Goal: Transaction & Acquisition: Purchase product/service

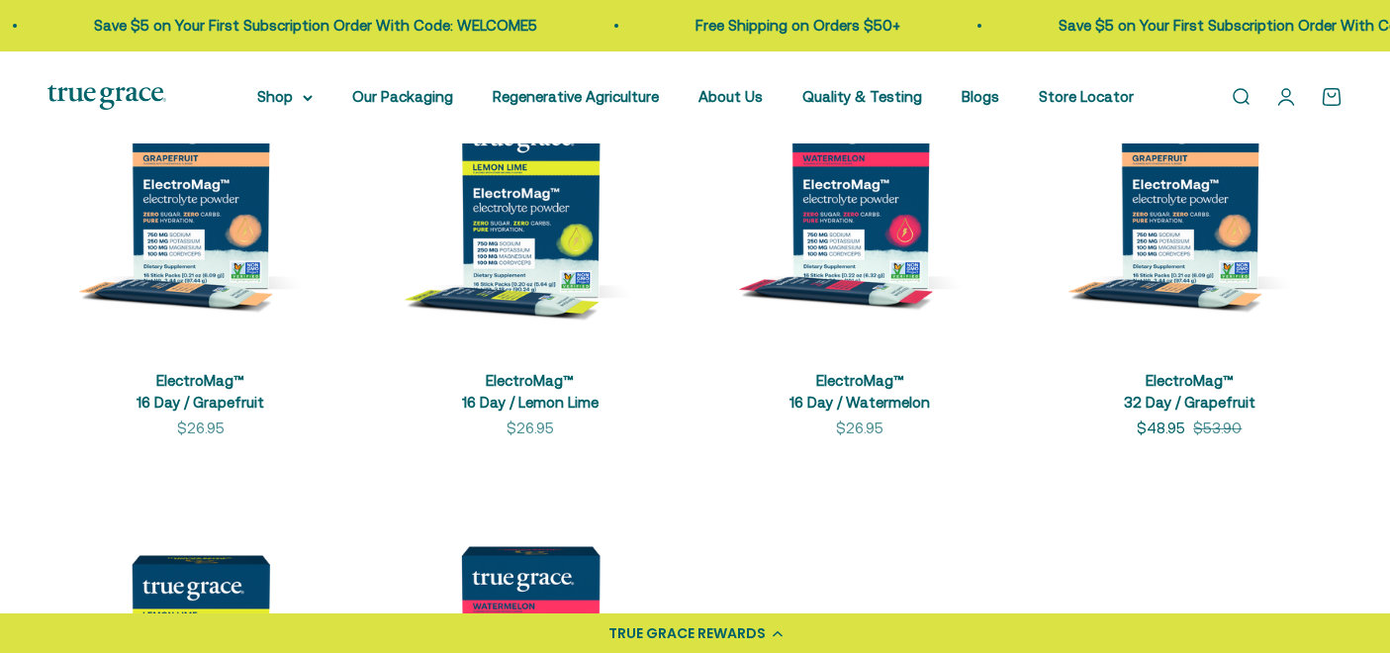
scroll to position [529, 0]
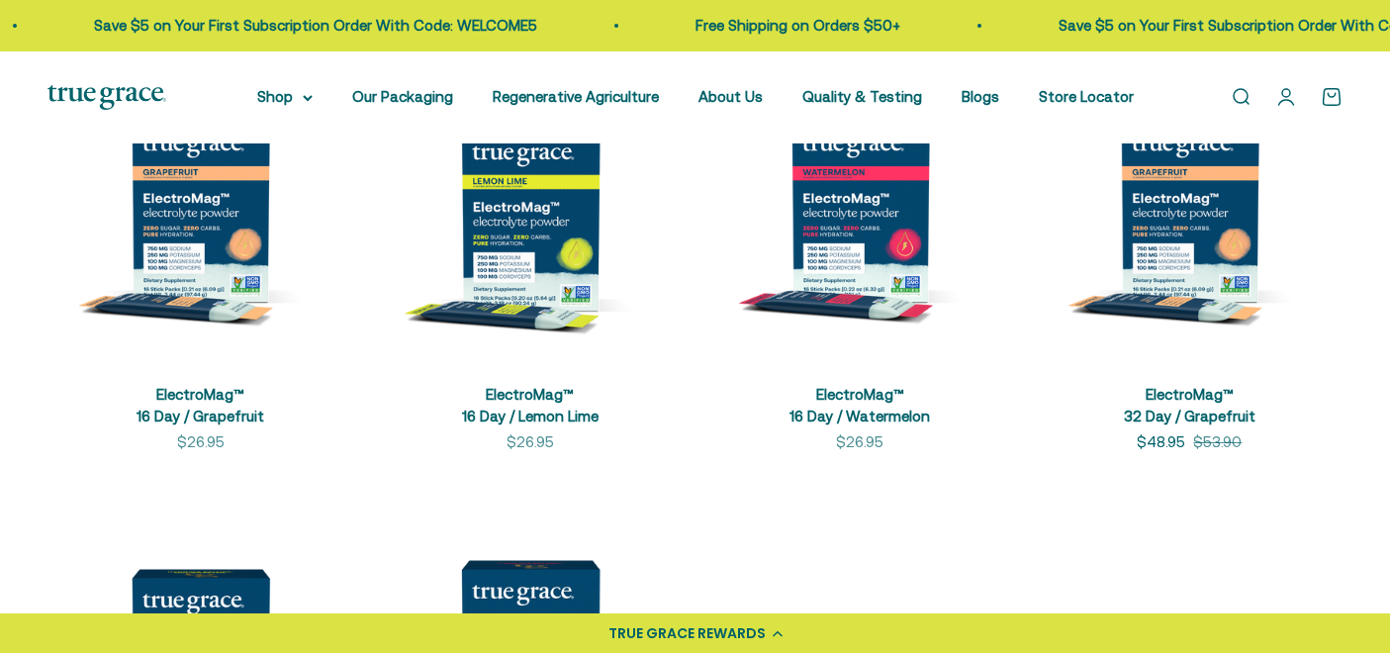
click at [1287, 93] on link "Open account page" at bounding box center [1287, 97] width 22 height 22
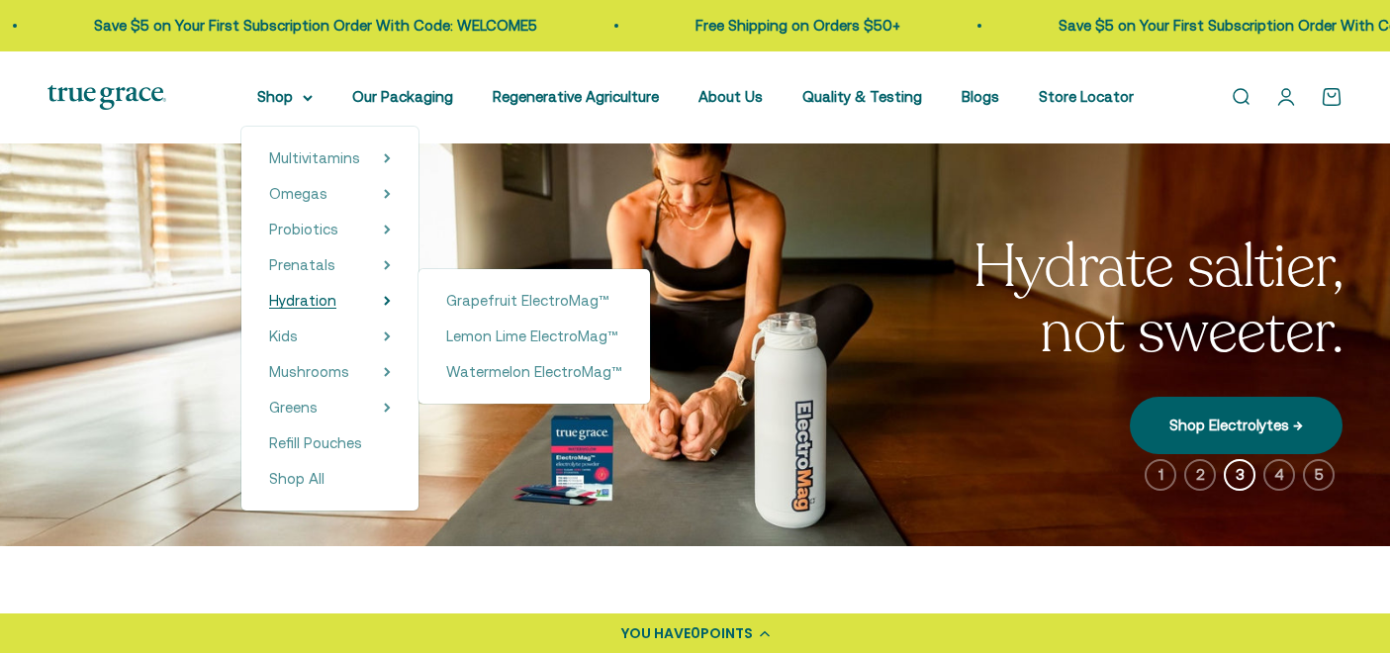
click at [327, 301] on span "Hydration" at bounding box center [302, 300] width 67 height 17
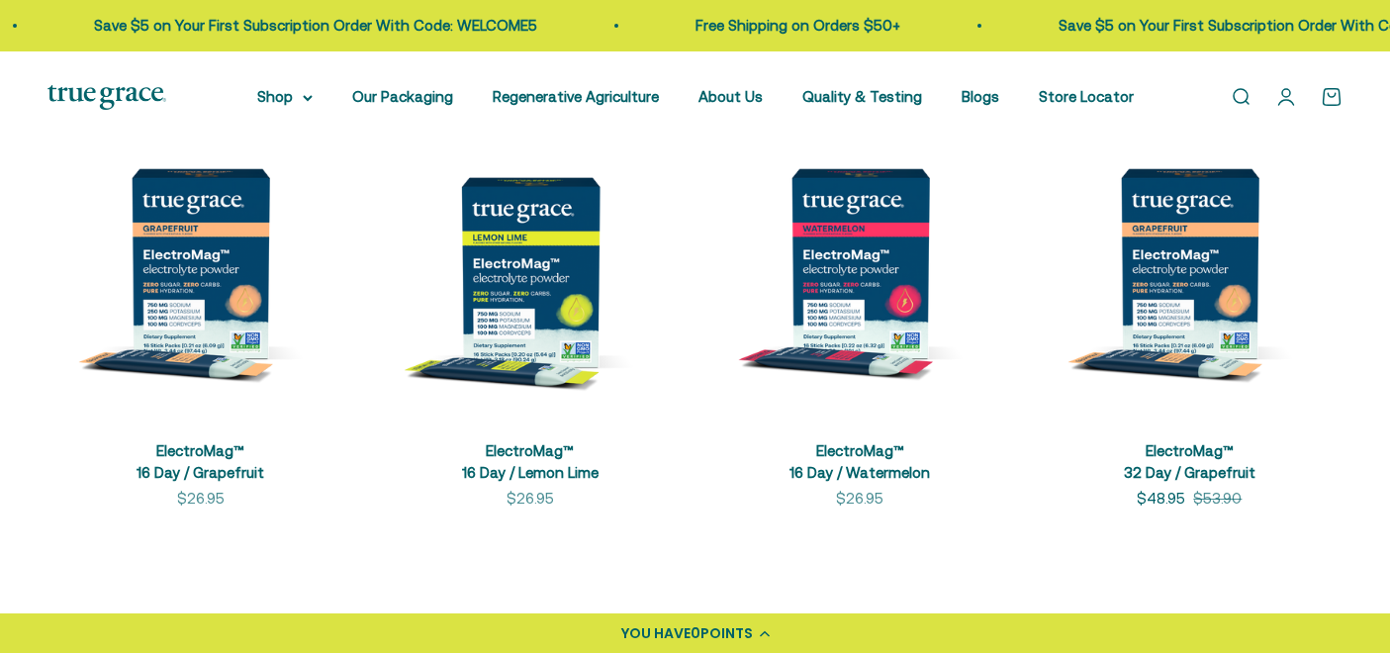
scroll to position [469, 0]
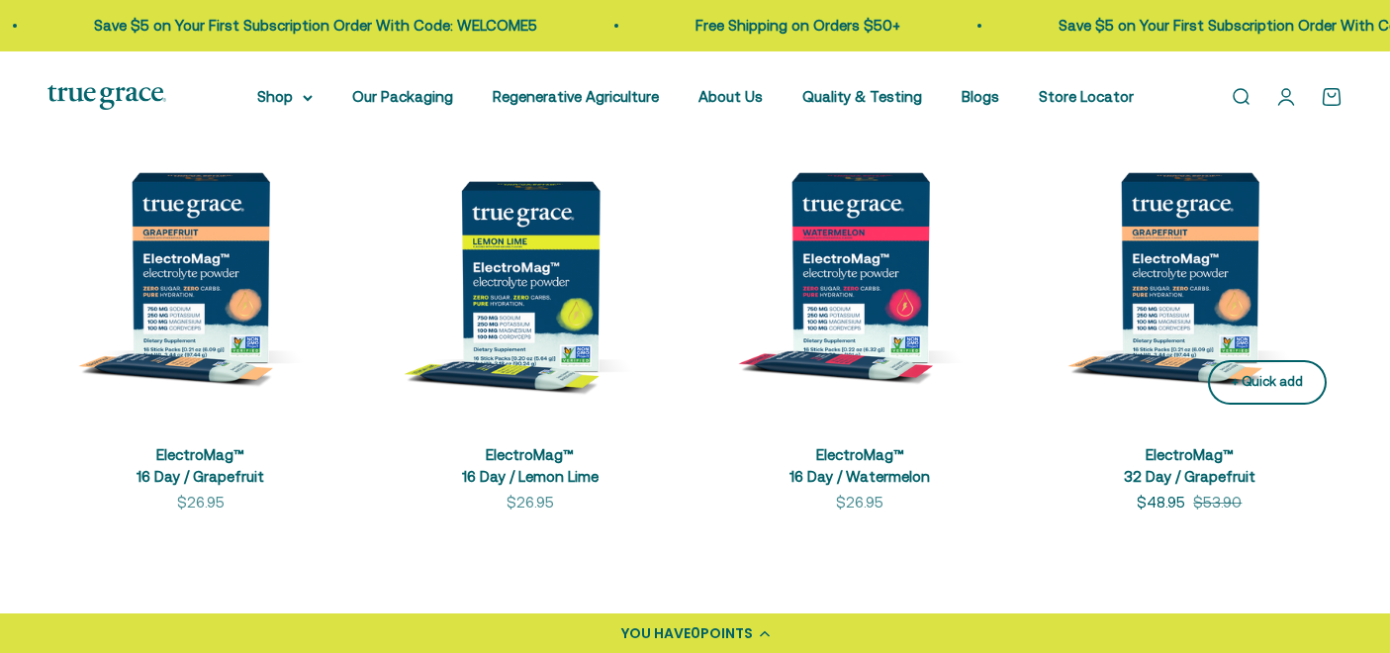
click at [1272, 384] on div "+ Quick add" at bounding box center [1267, 382] width 71 height 21
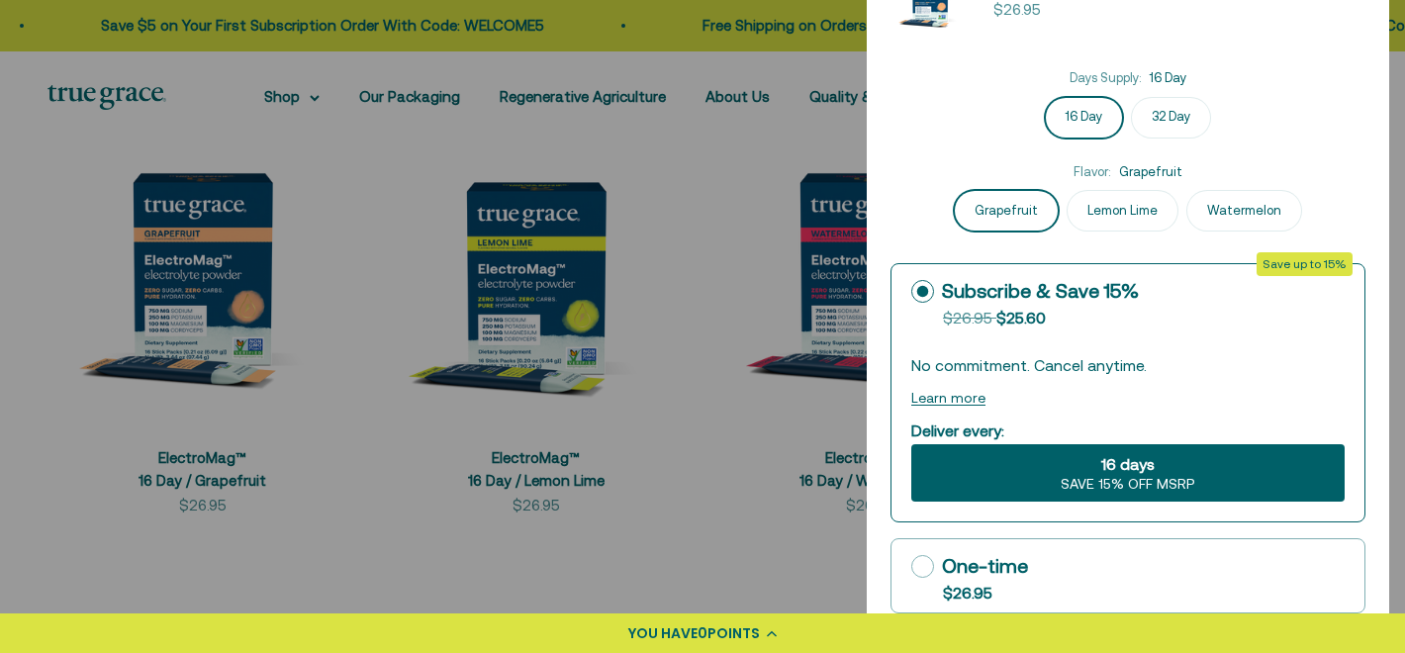
click at [1165, 109] on label "32 Day" at bounding box center [1171, 118] width 80 height 42
click at [1129, 97] on input "32 Day" at bounding box center [1128, 96] width 1 height 1
radio input "true"
click at [1141, 329] on label "Subscribe & Save 15% Original price strikethrough: $26.95 , Discounted price: $…" at bounding box center [1128, 300] width 473 height 73
click at [911, 292] on input "Subscribe & Save 15% Original price strikethrough: $26.95 , Discounted price: $…" at bounding box center [910, 291] width 1 height 1
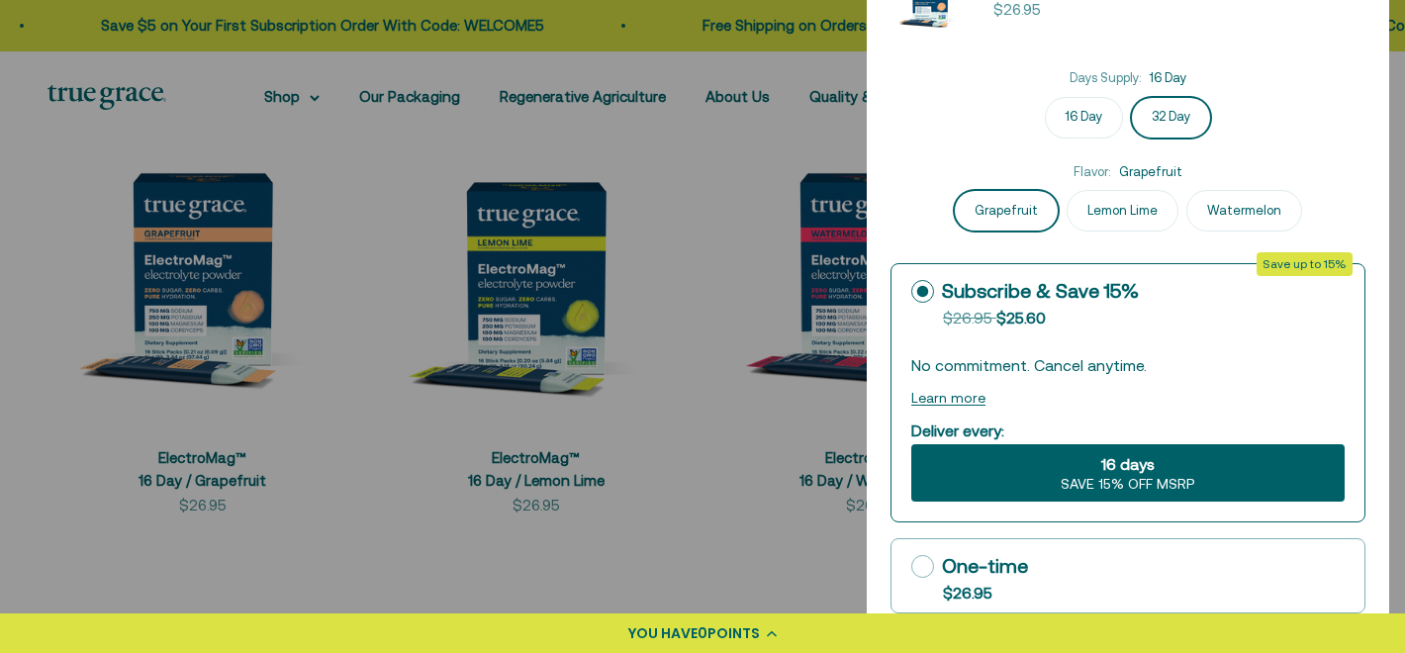
click at [1071, 109] on label "16 Day" at bounding box center [1084, 118] width 78 height 42
click at [1128, 97] on input "16 Day" at bounding box center [1128, 96] width 1 height 1
radio input "true"
click at [1165, 123] on label "32 Day" at bounding box center [1171, 118] width 80 height 42
click at [1129, 97] on input "32 Day" at bounding box center [1128, 96] width 1 height 1
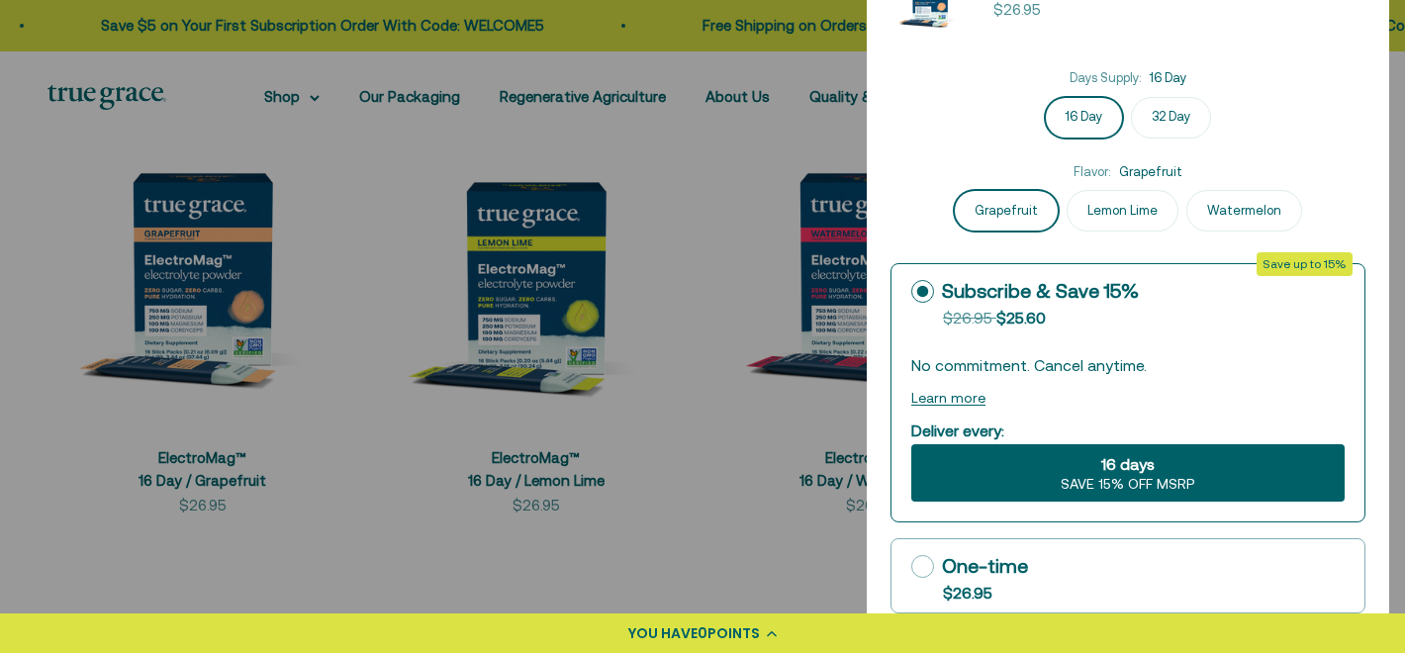
radio input "true"
click at [722, 476] on div at bounding box center [702, 326] width 1405 height 653
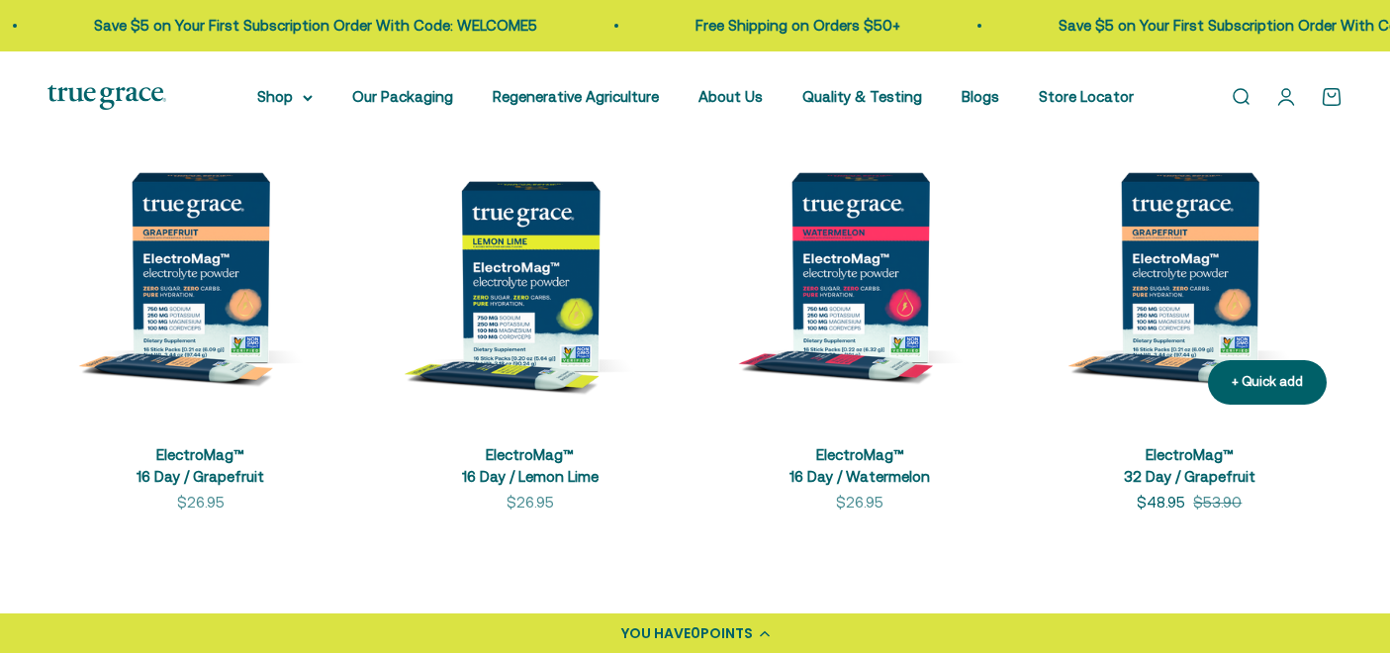
click at [1168, 255] on img at bounding box center [1190, 267] width 306 height 306
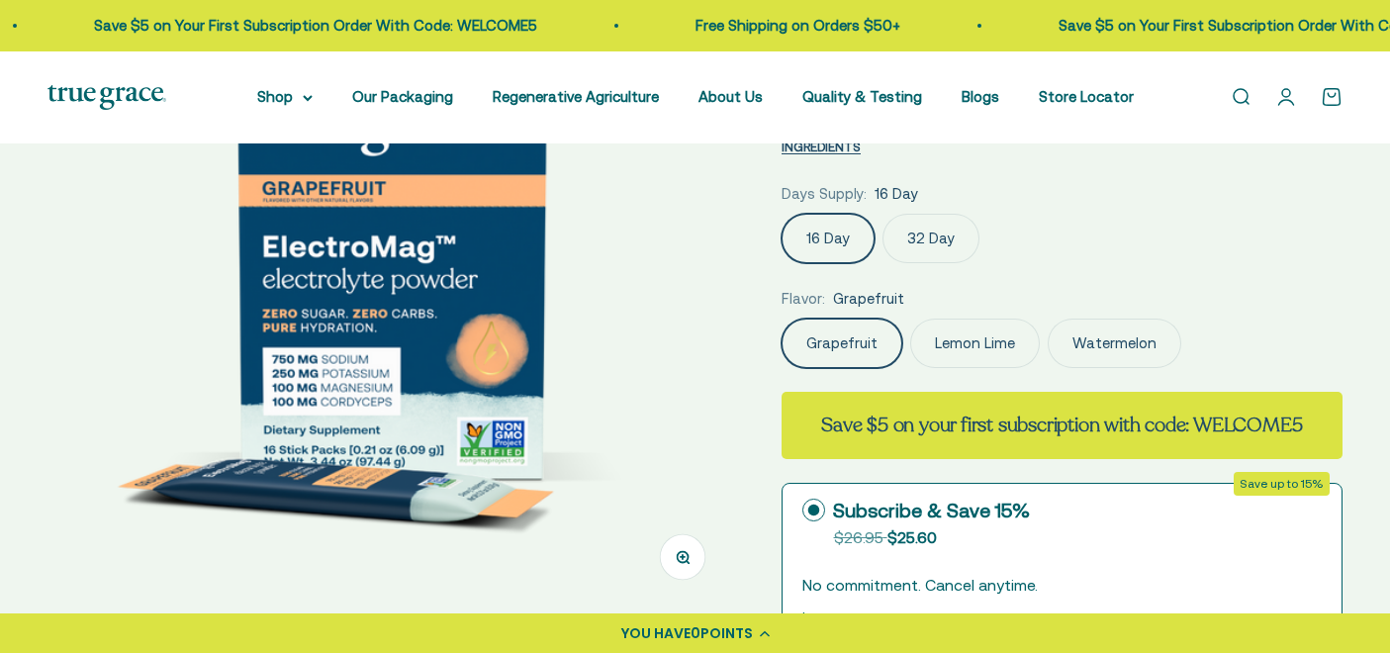
scroll to position [255, 0]
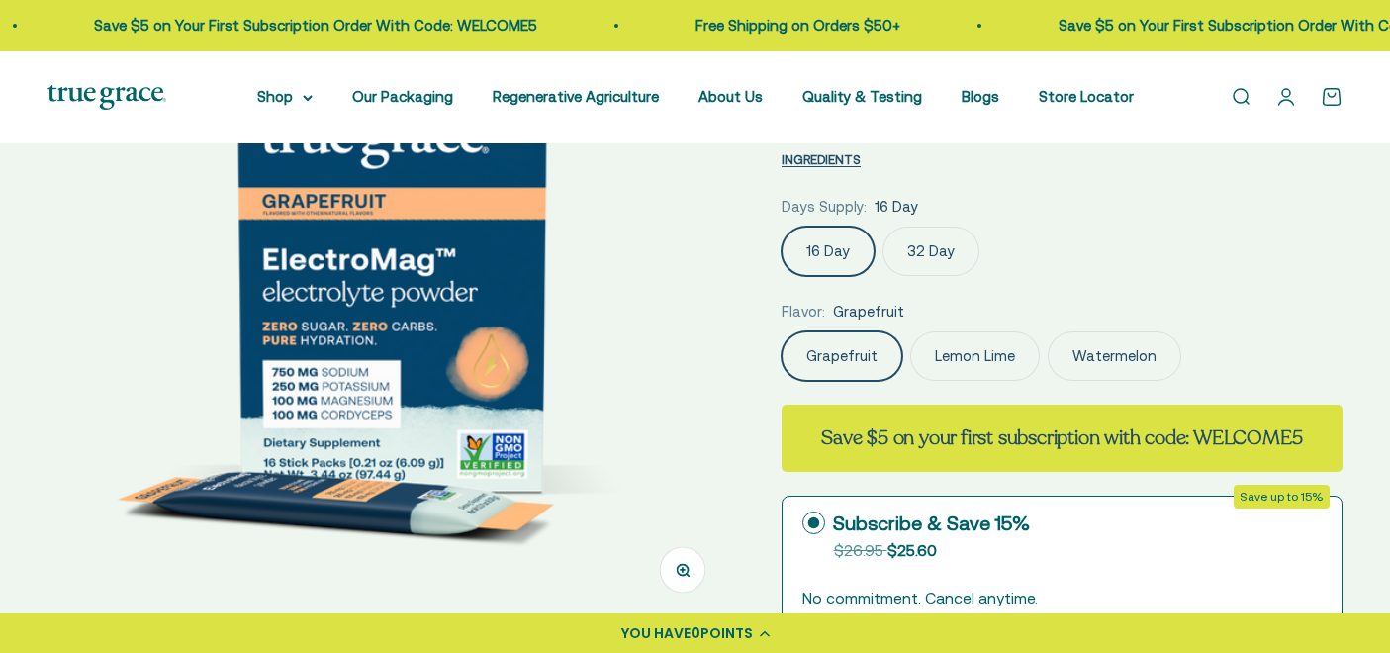
click at [934, 249] on label "32 Day" at bounding box center [931, 251] width 97 height 49
click at [782, 227] on input "32 Day" at bounding box center [781, 226] width 1 height 1
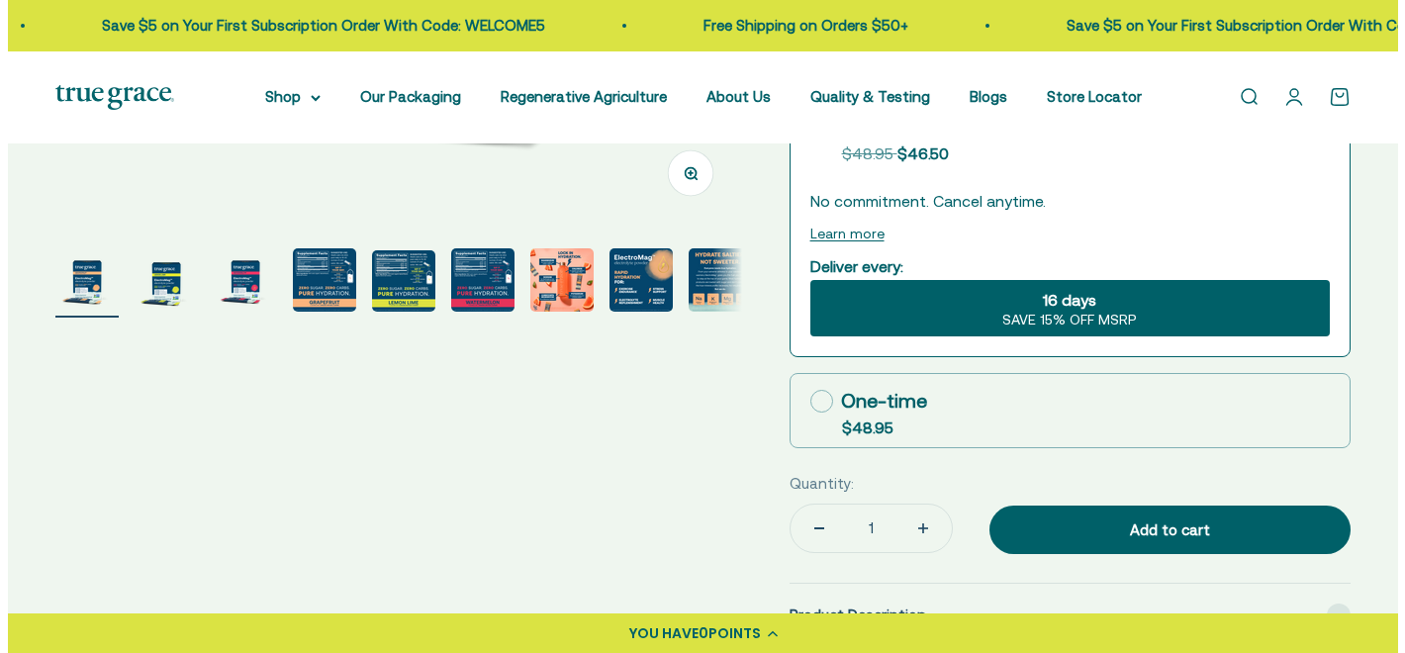
scroll to position [658, 0]
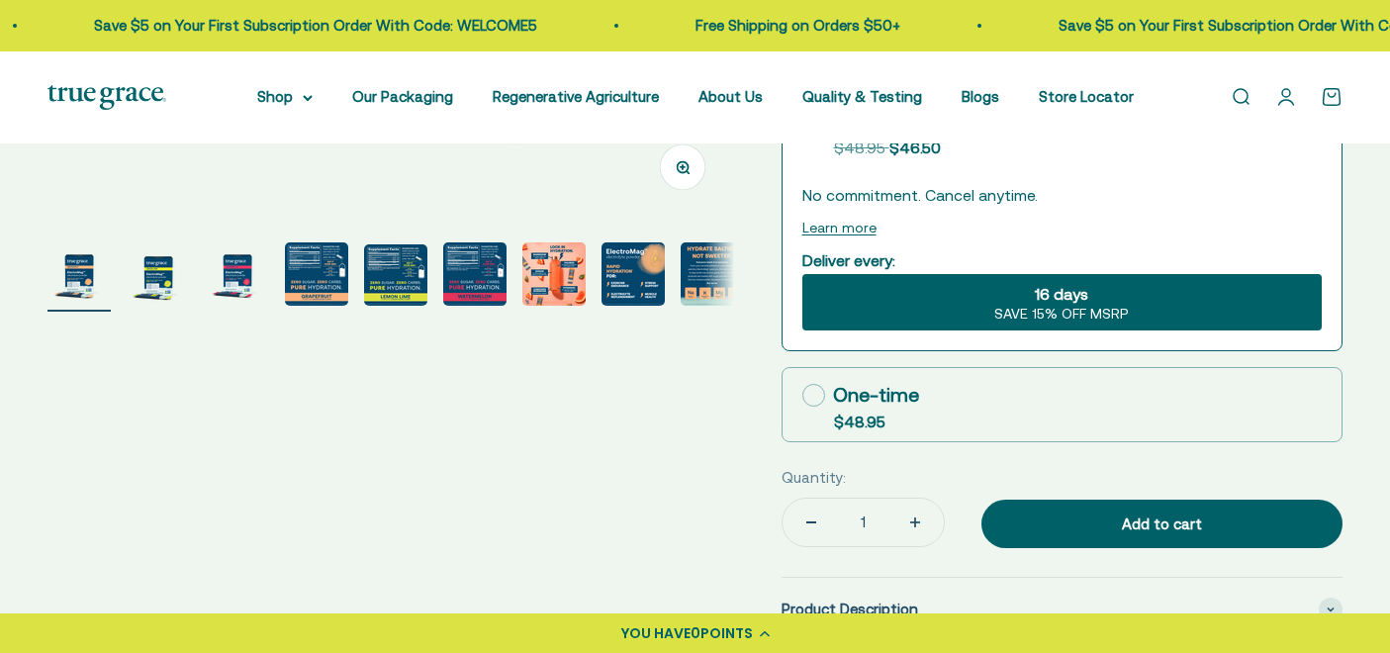
click at [910, 523] on icon "Increase quantity" at bounding box center [915, 523] width 10 height 10
type input "2"
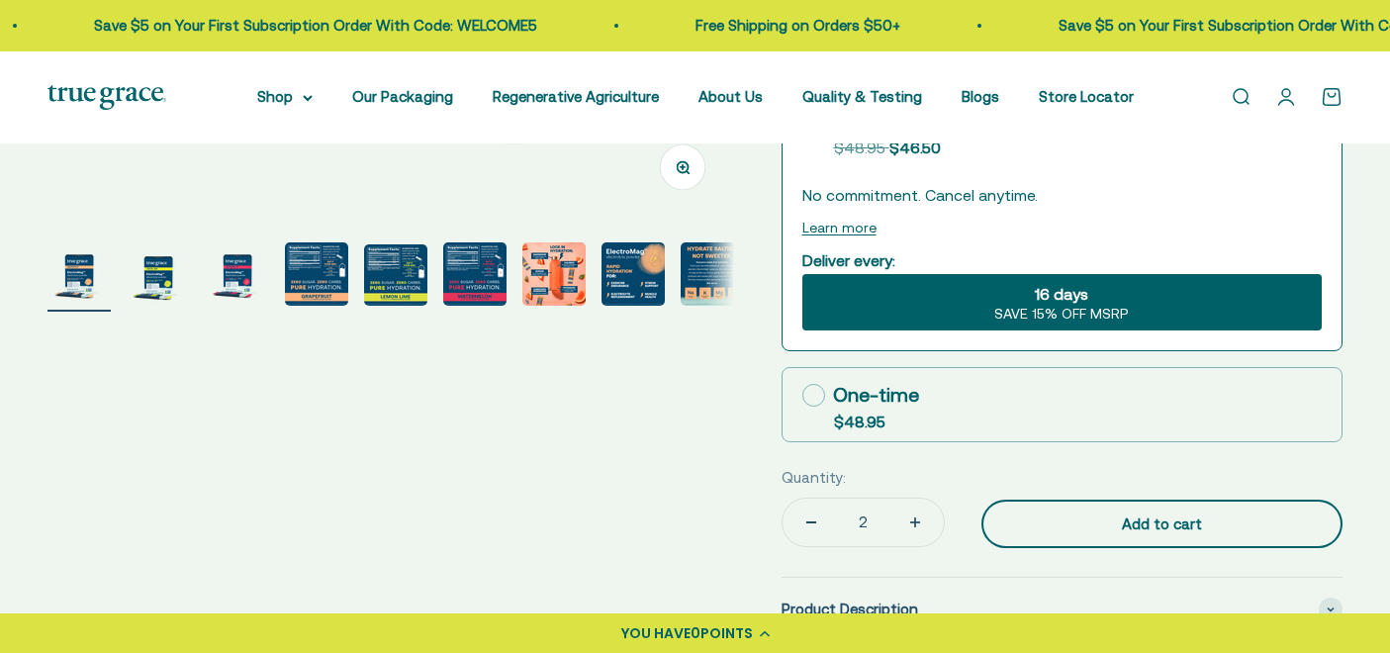
click at [1056, 523] on div "Add to cart" at bounding box center [1162, 525] width 282 height 24
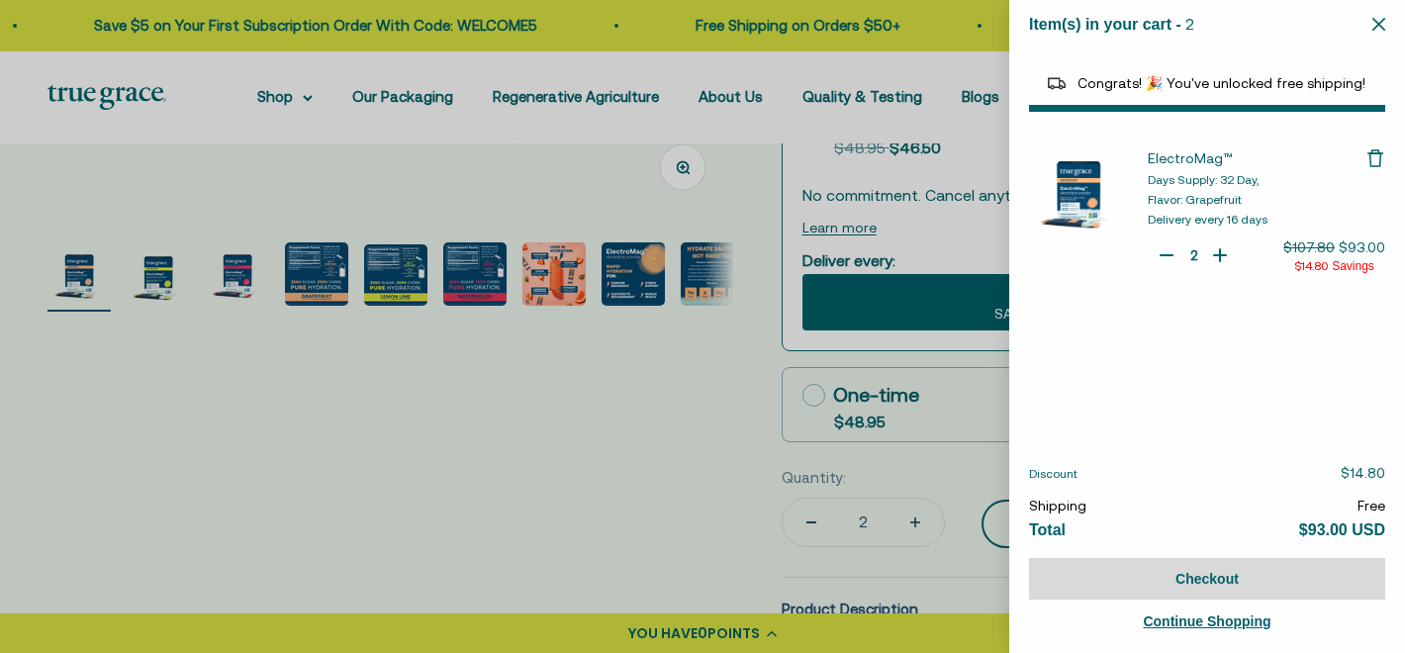
select select "44163639509206"
select select "40055698129088"
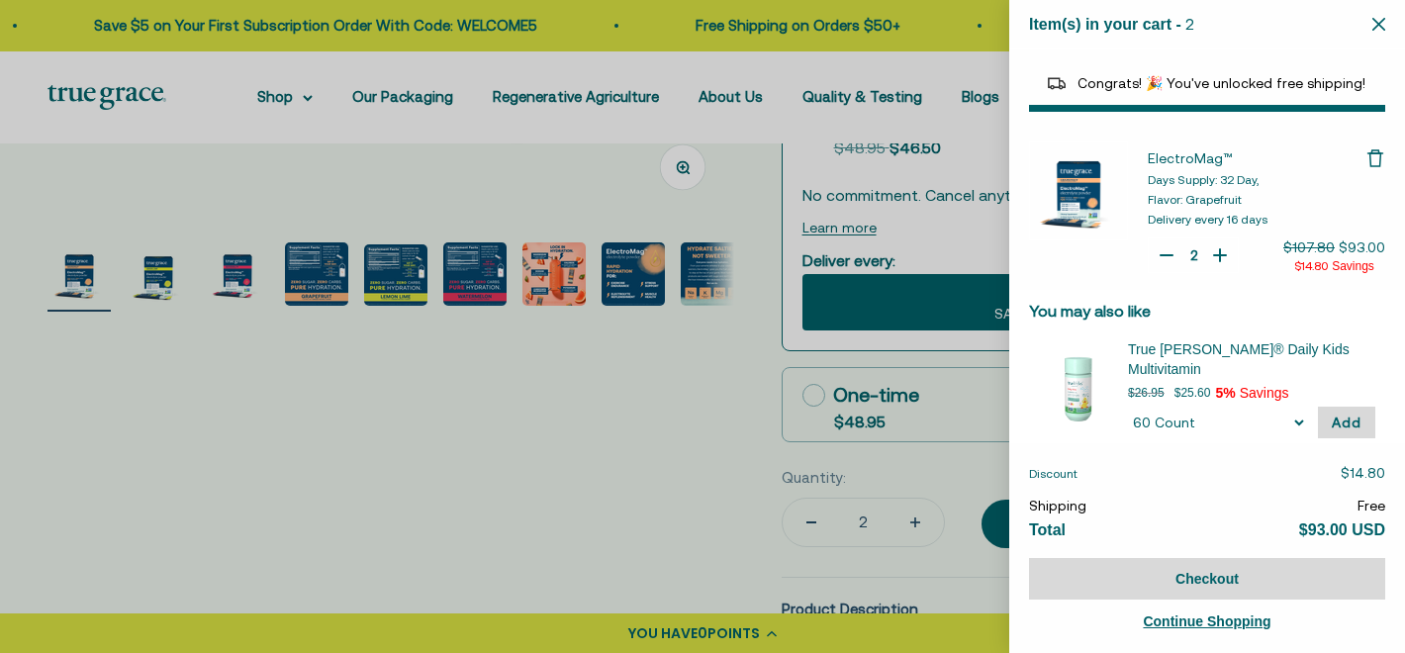
click at [1170, 616] on span "Continue Shopping" at bounding box center [1207, 622] width 128 height 16
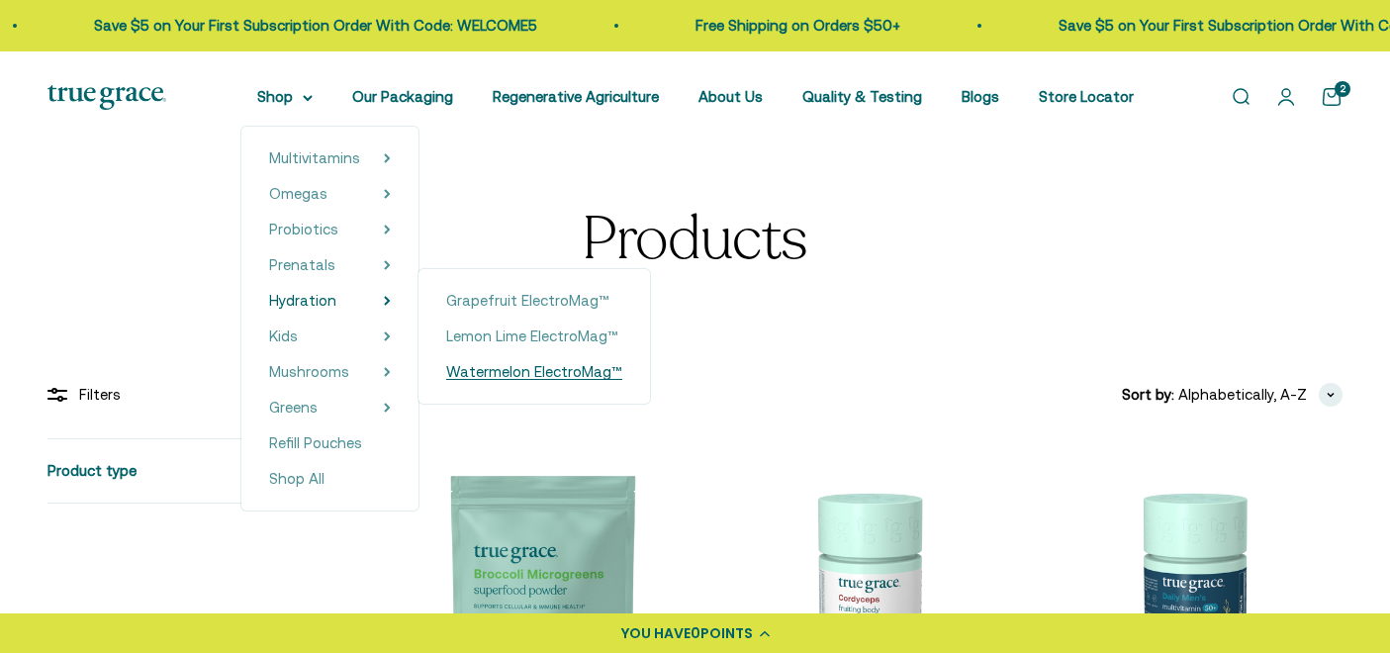
click at [472, 374] on span "Watermelon ElectroMag™" at bounding box center [534, 371] width 176 height 17
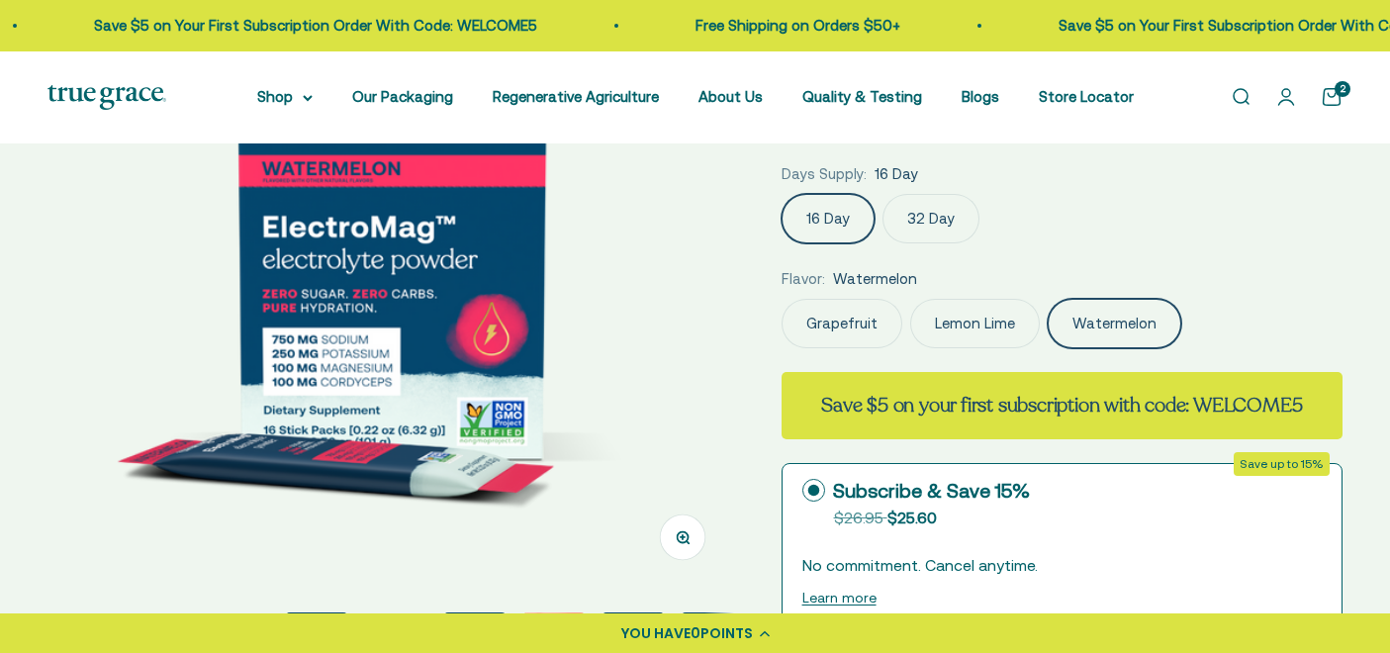
scroll to position [305, 0]
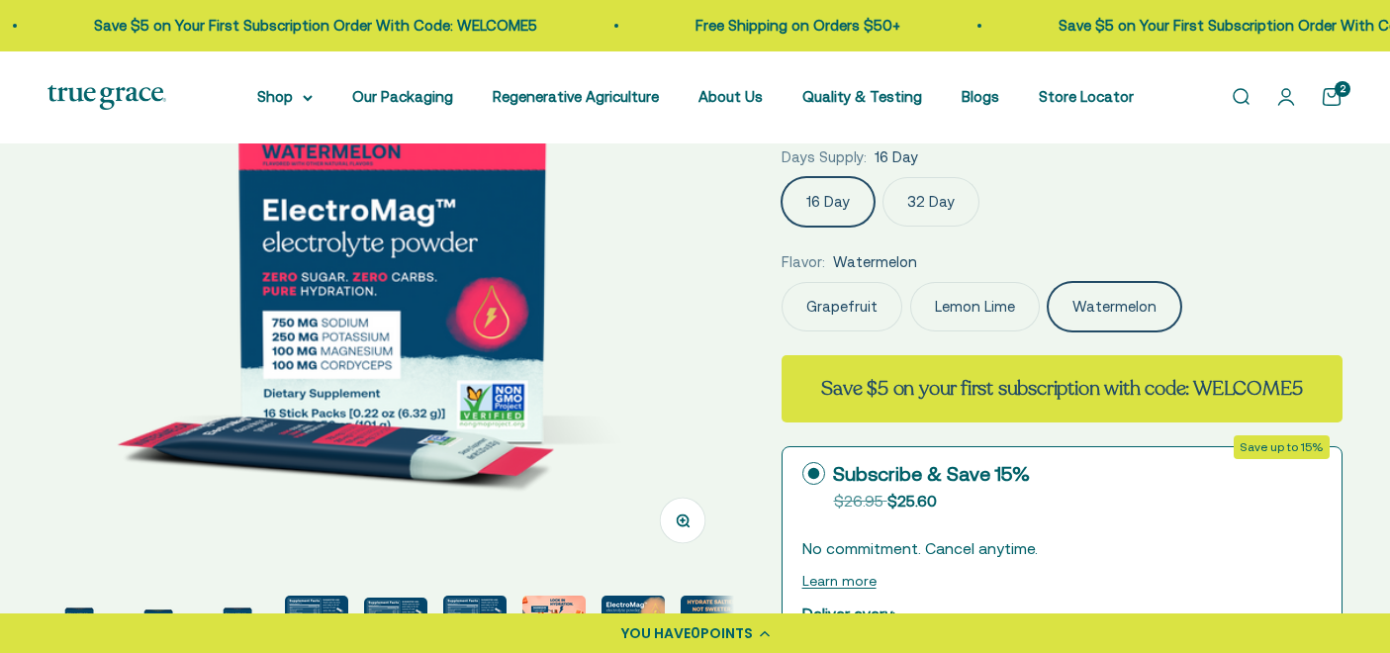
click at [931, 198] on label "32 Day" at bounding box center [931, 201] width 97 height 49
click at [782, 177] on input "32 Day" at bounding box center [781, 176] width 1 height 1
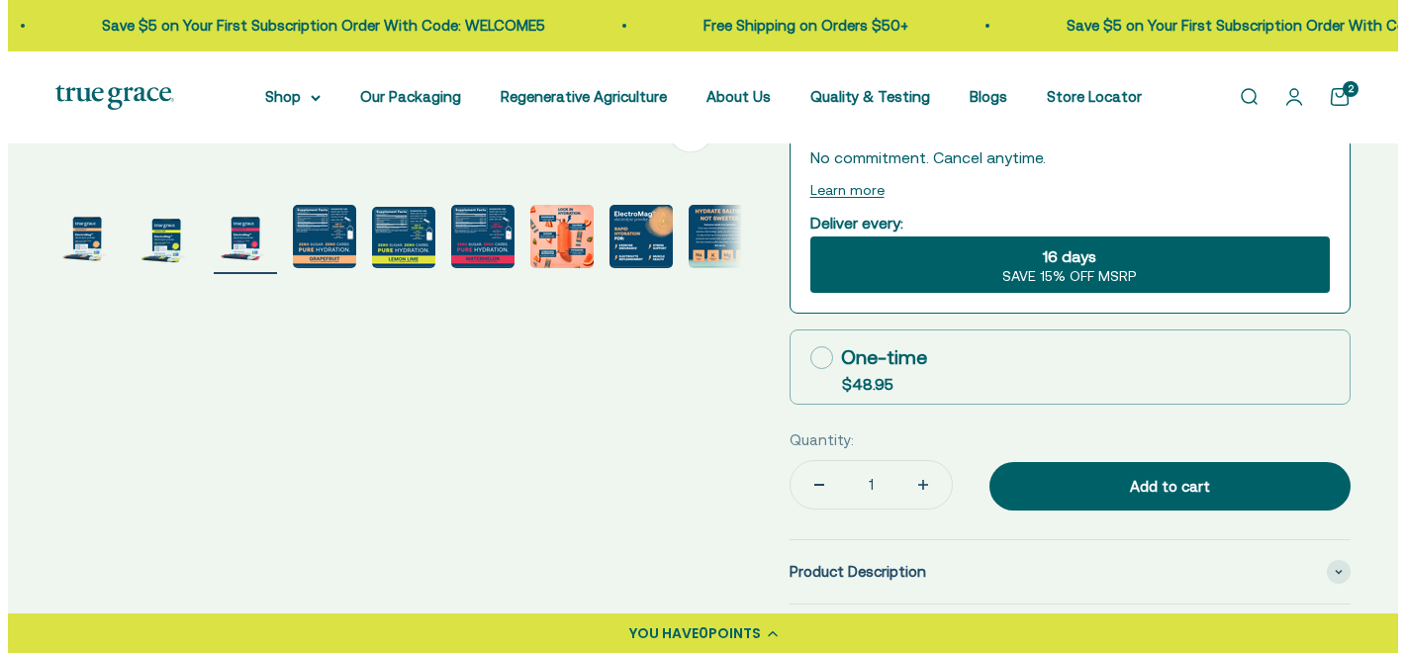
scroll to position [701, 0]
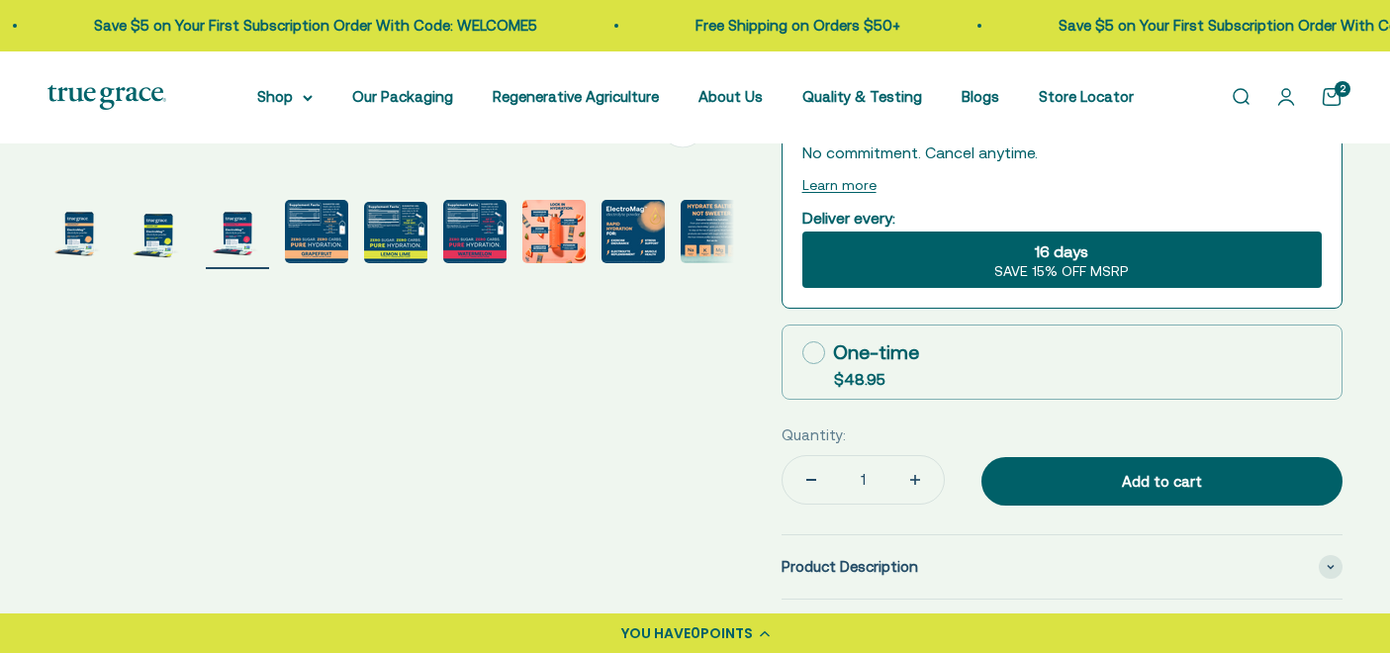
click at [892, 486] on button "Increase quantity" at bounding box center [915, 479] width 57 height 47
type input "2"
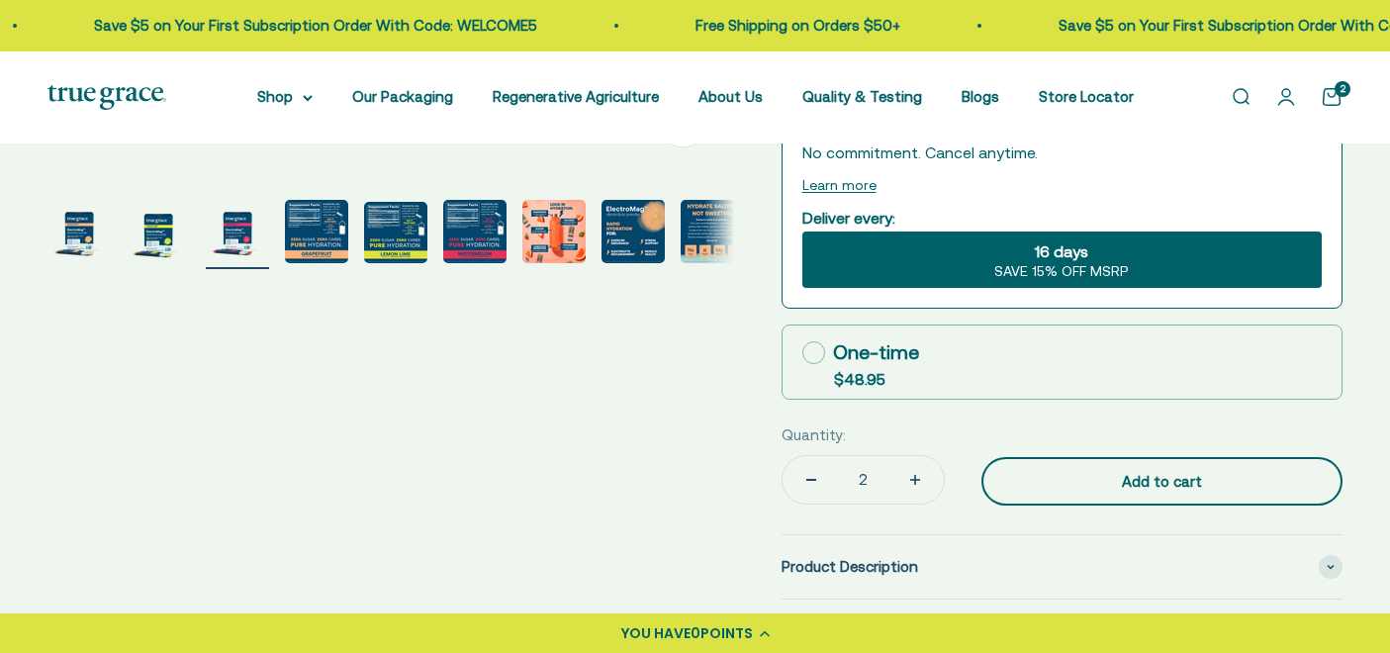
click at [1162, 472] on div "Add to cart" at bounding box center [1162, 482] width 282 height 24
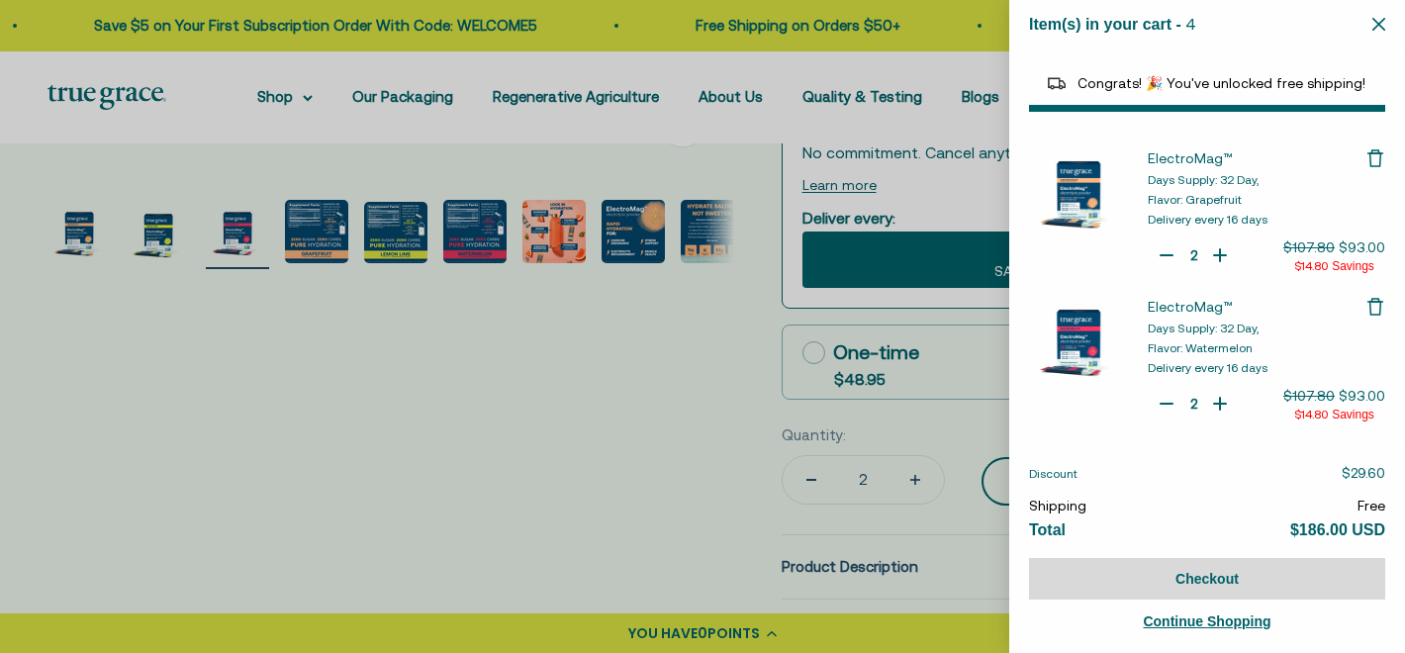
select select "44163639509206"
select select "40055698129088"
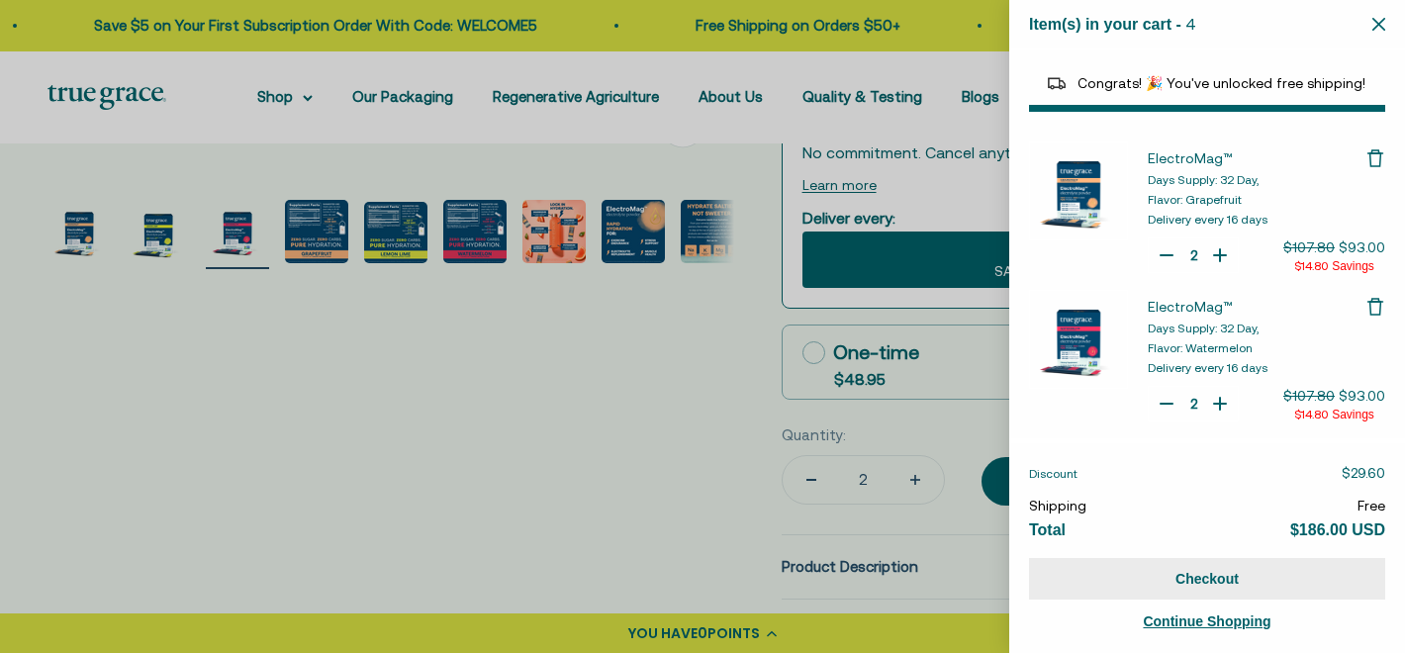
click at [1202, 578] on button "Checkout" at bounding box center [1207, 579] width 356 height 42
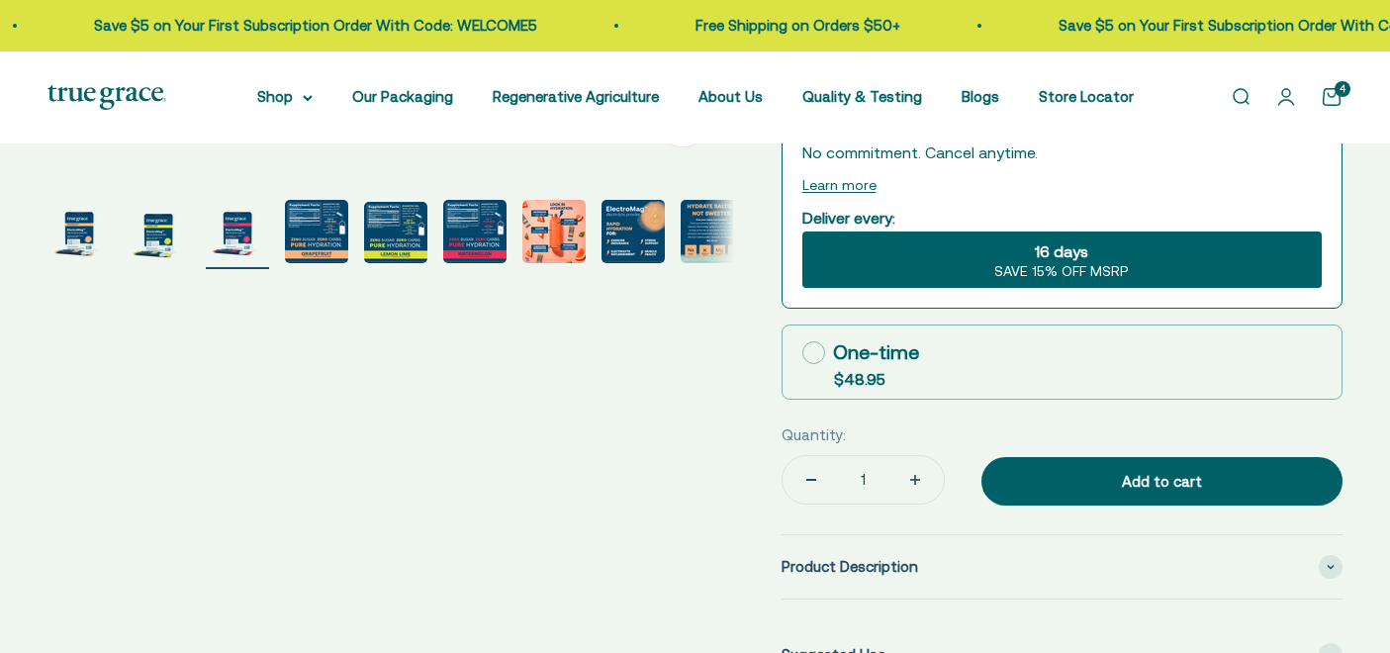
scroll to position [0, 1420]
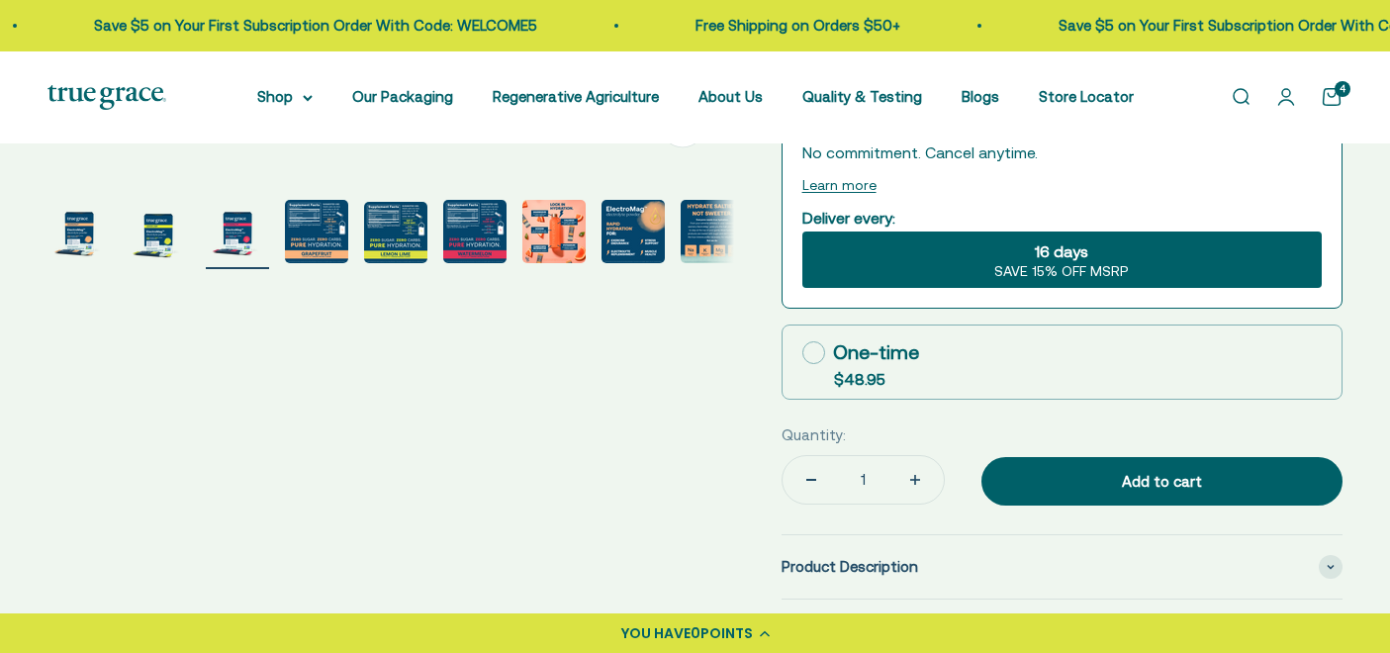
click at [700, 437] on div "Zoom Go to item 1 Go to item 2 Go to item 3 Go to item 4 Go to item 5 Go to ite…" at bounding box center [694, 233] width 1295 height 1487
click at [810, 354] on icon at bounding box center [814, 352] width 23 height 23
click at [803, 353] on input "One-time $48.95" at bounding box center [802, 352] width 1 height 1
radio input "true"
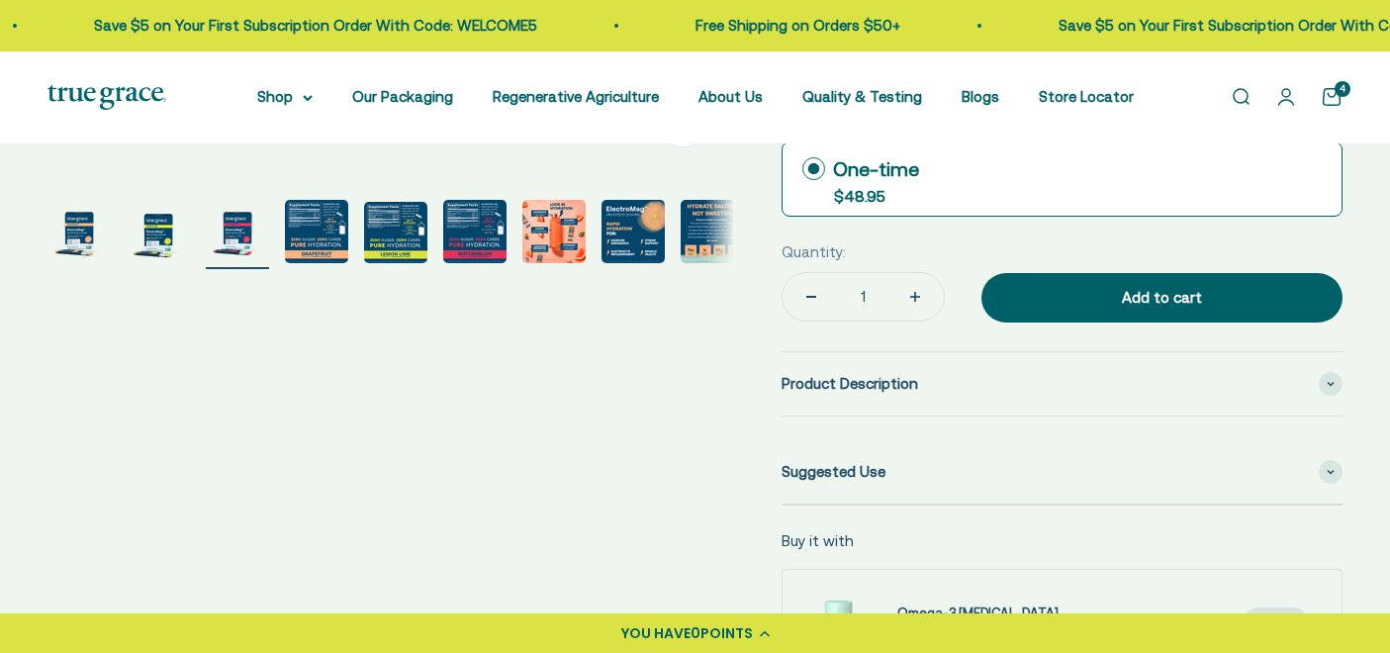
click at [1335, 100] on link "Open cart 4" at bounding box center [1332, 97] width 22 height 22
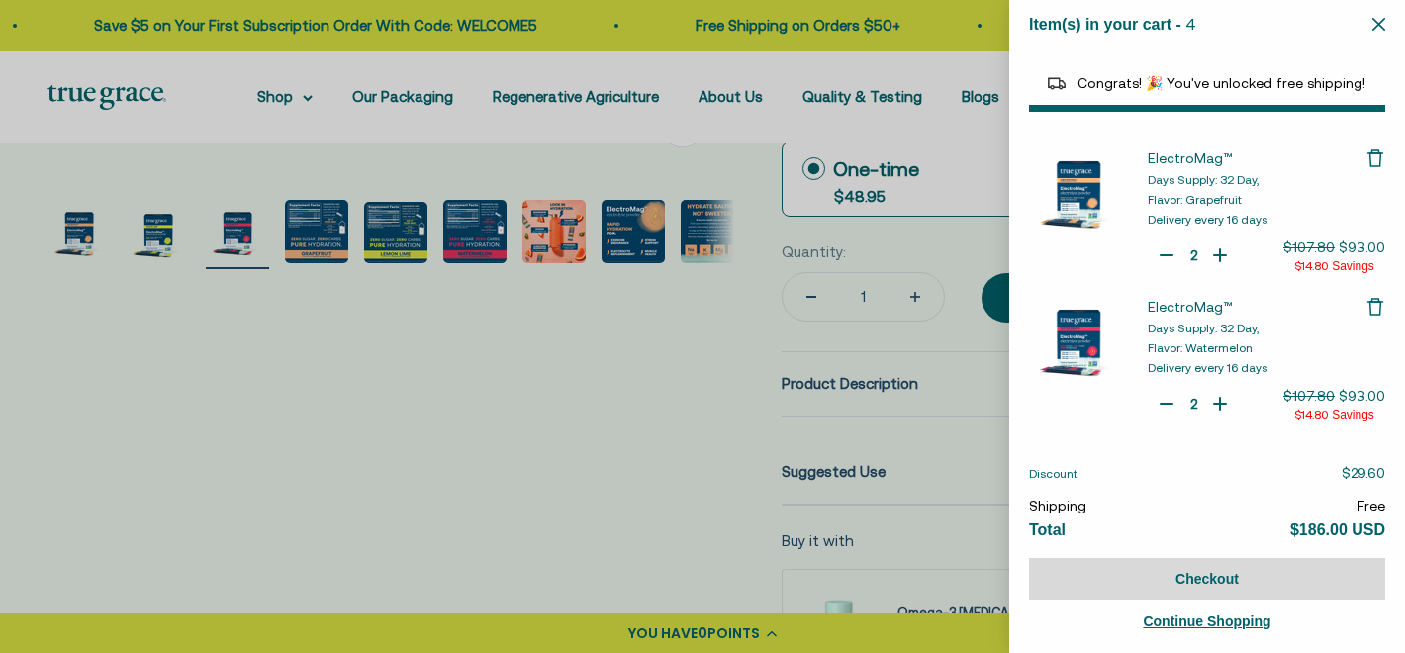
select select "44163639509206"
select select "40055698129088"
click at [1368, 154] on icon "Remove ElectroMag™" at bounding box center [1376, 158] width 20 height 20
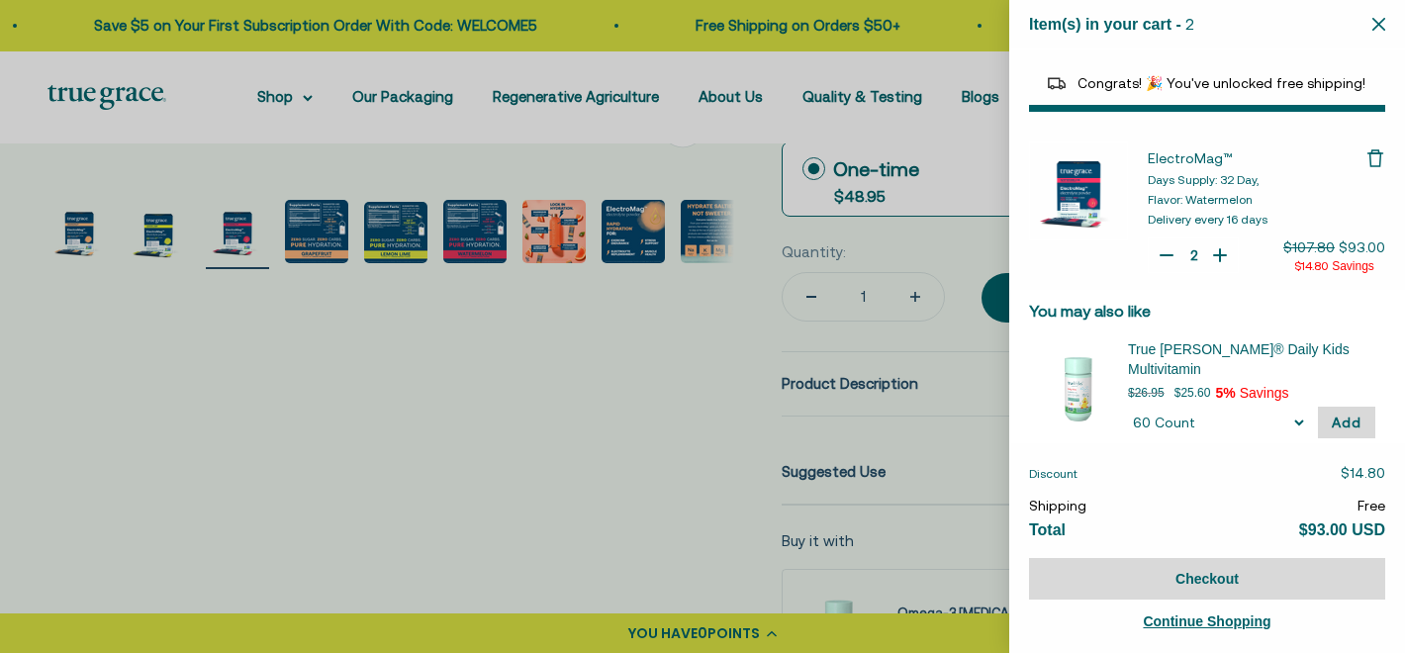
click at [1366, 158] on icon "Remove ElectroMag™" at bounding box center [1376, 158] width 20 height 20
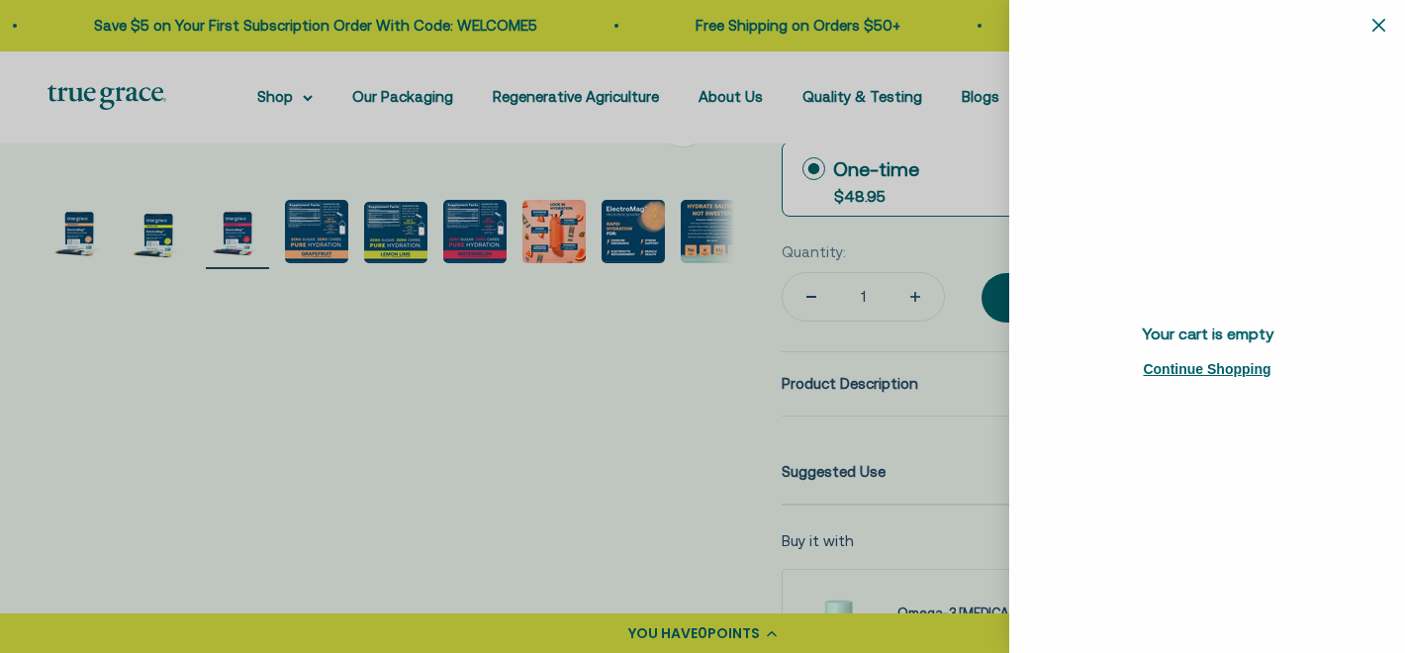
click at [1378, 28] on icon "Close" at bounding box center [1379, 25] width 13 height 13
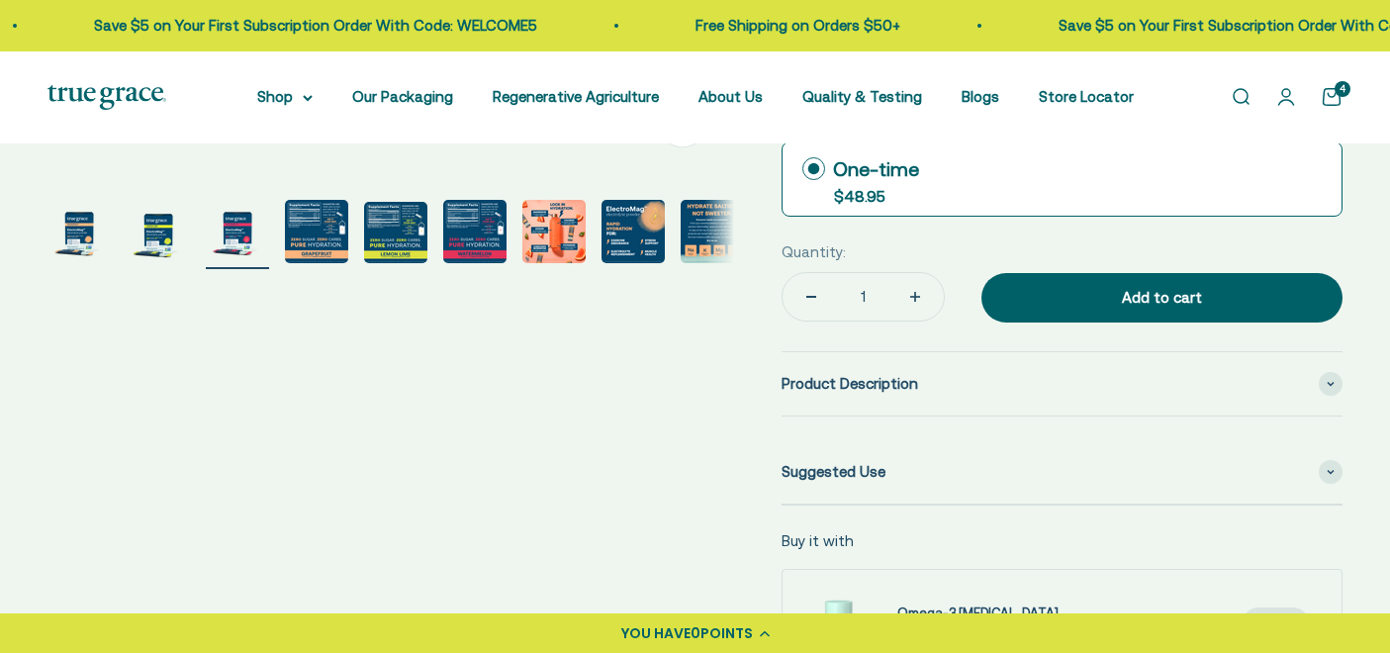
click at [1288, 102] on link "Open account page" at bounding box center [1287, 97] width 22 height 22
